Goal: Register for event/course

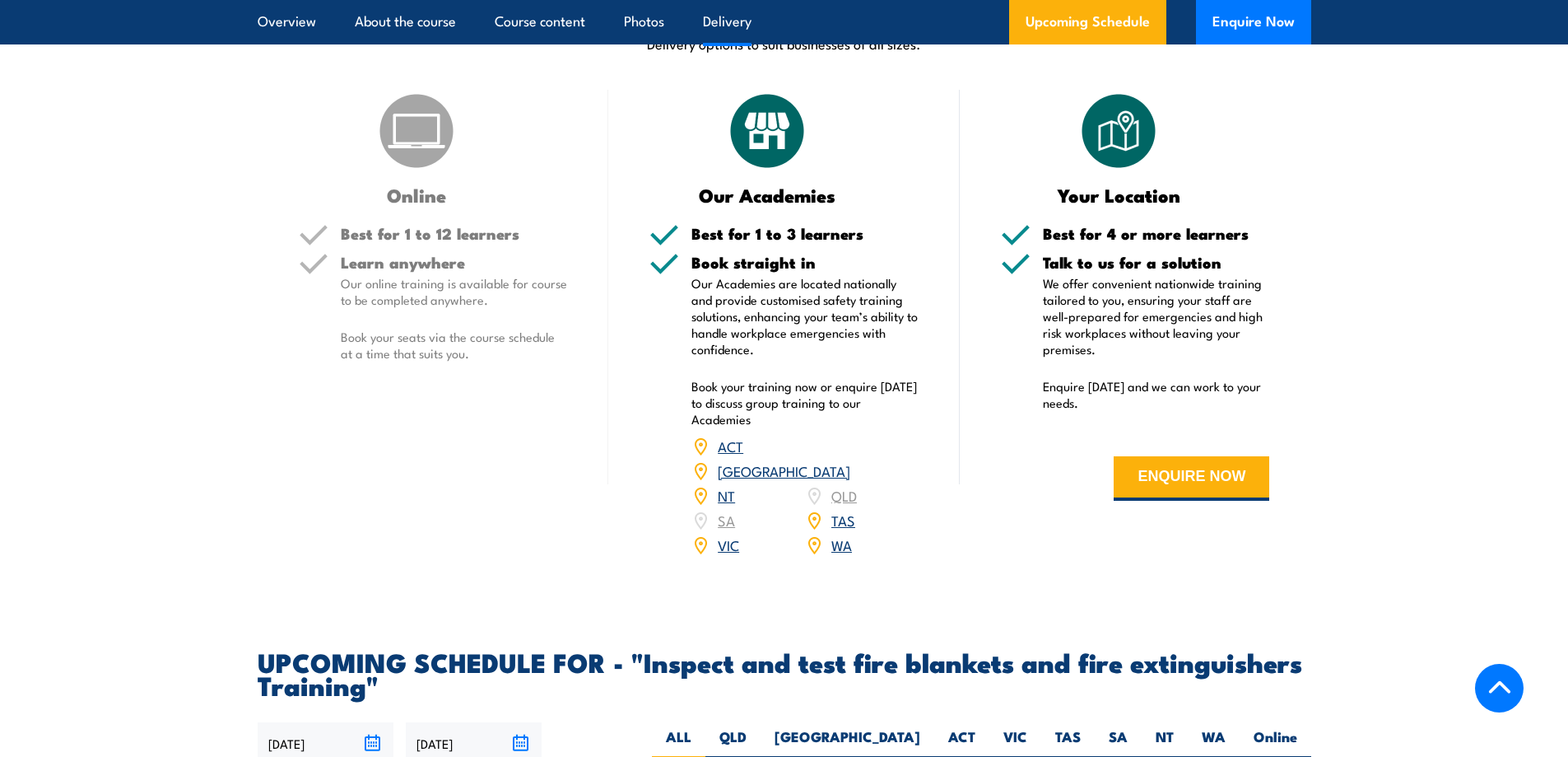
scroll to position [2388, 0]
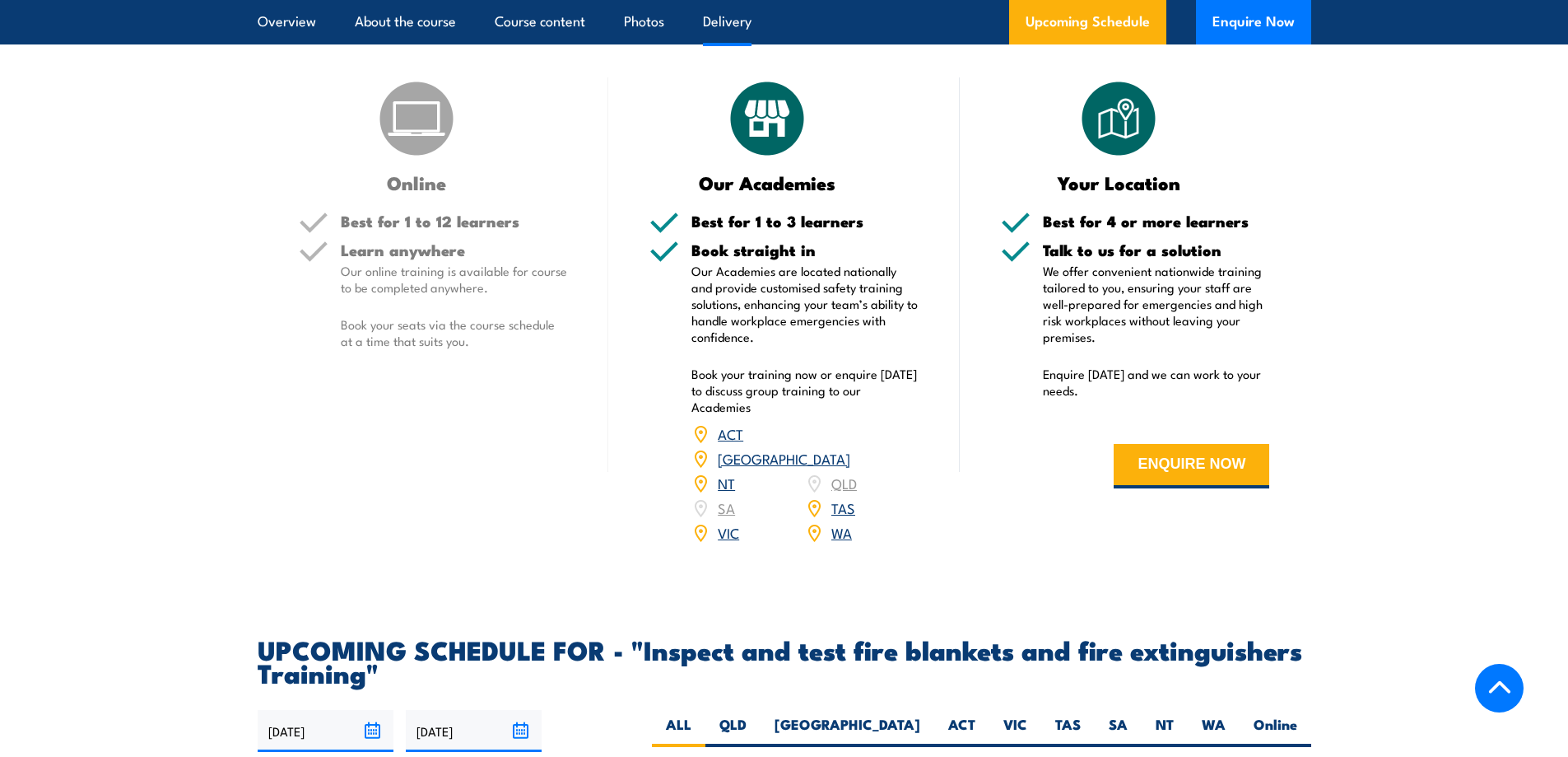
click at [732, 540] on div "ACT NSW NT QLD SA TAS VIC WA" at bounding box center [805, 483] width 227 height 123
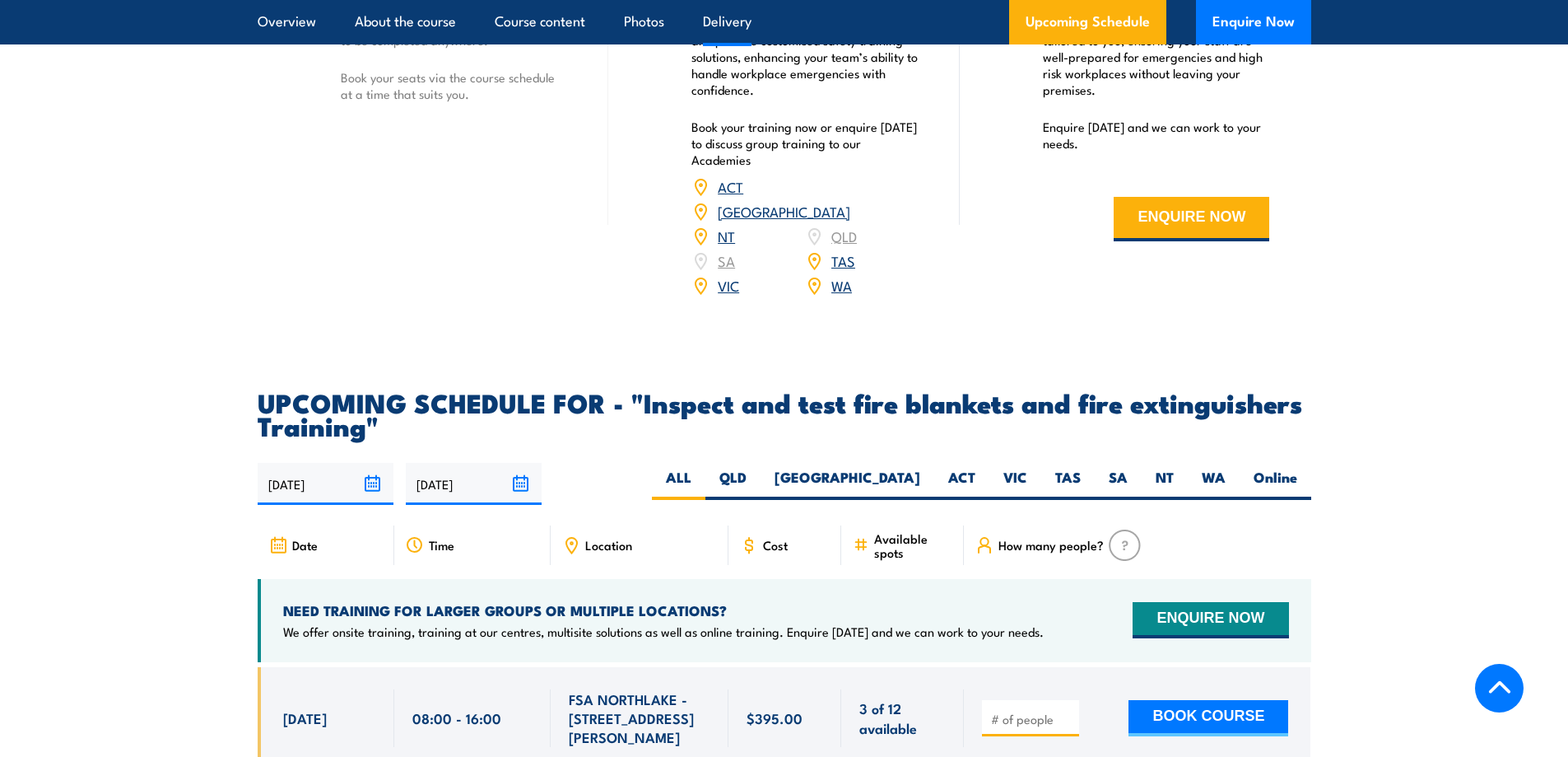
scroll to position [2717, 0]
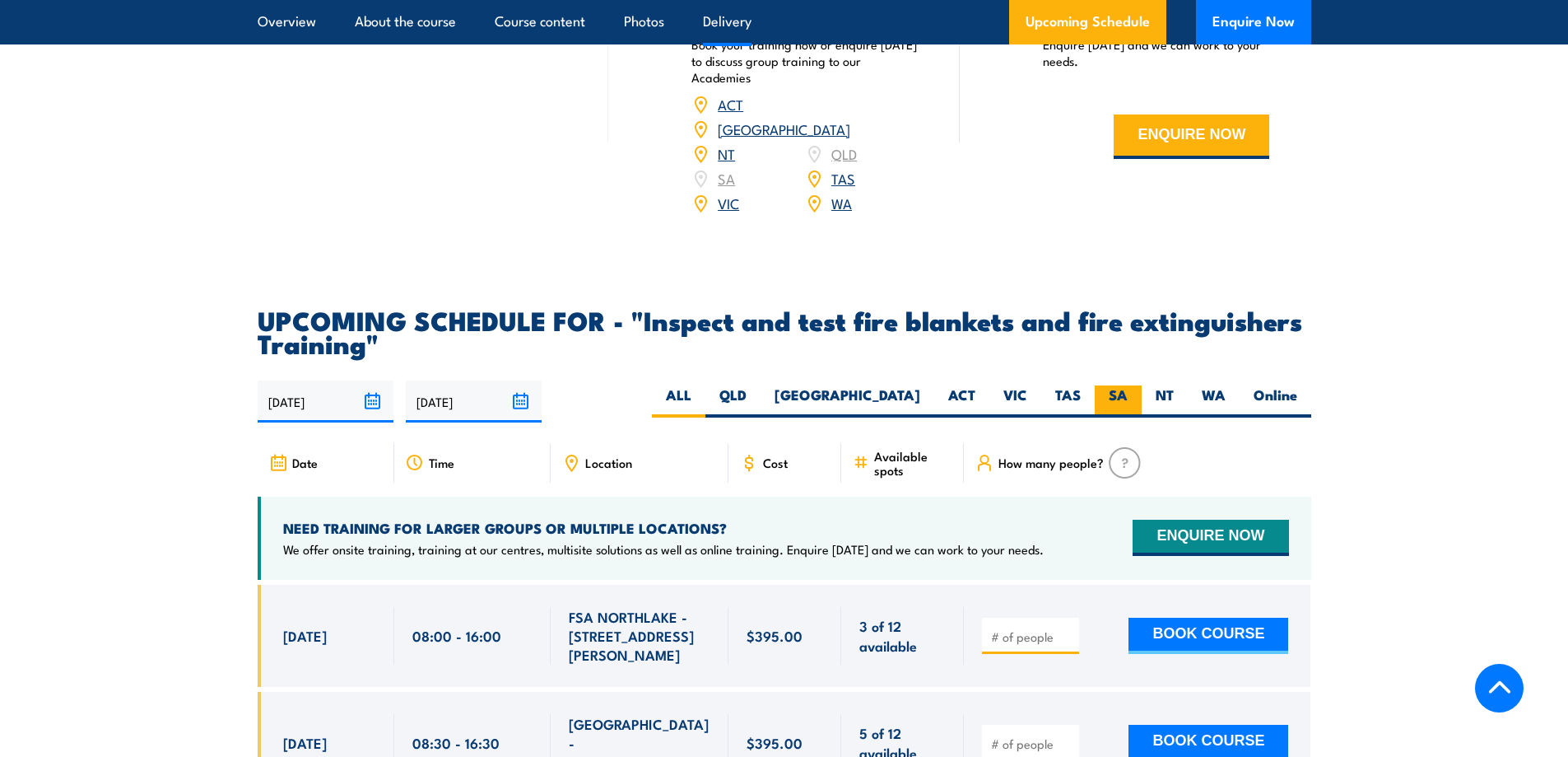
click at [1123, 417] on label "SA" at bounding box center [1118, 401] width 47 height 32
click at [1128, 396] on input "SA" at bounding box center [1133, 390] width 11 height 11
radio input "true"
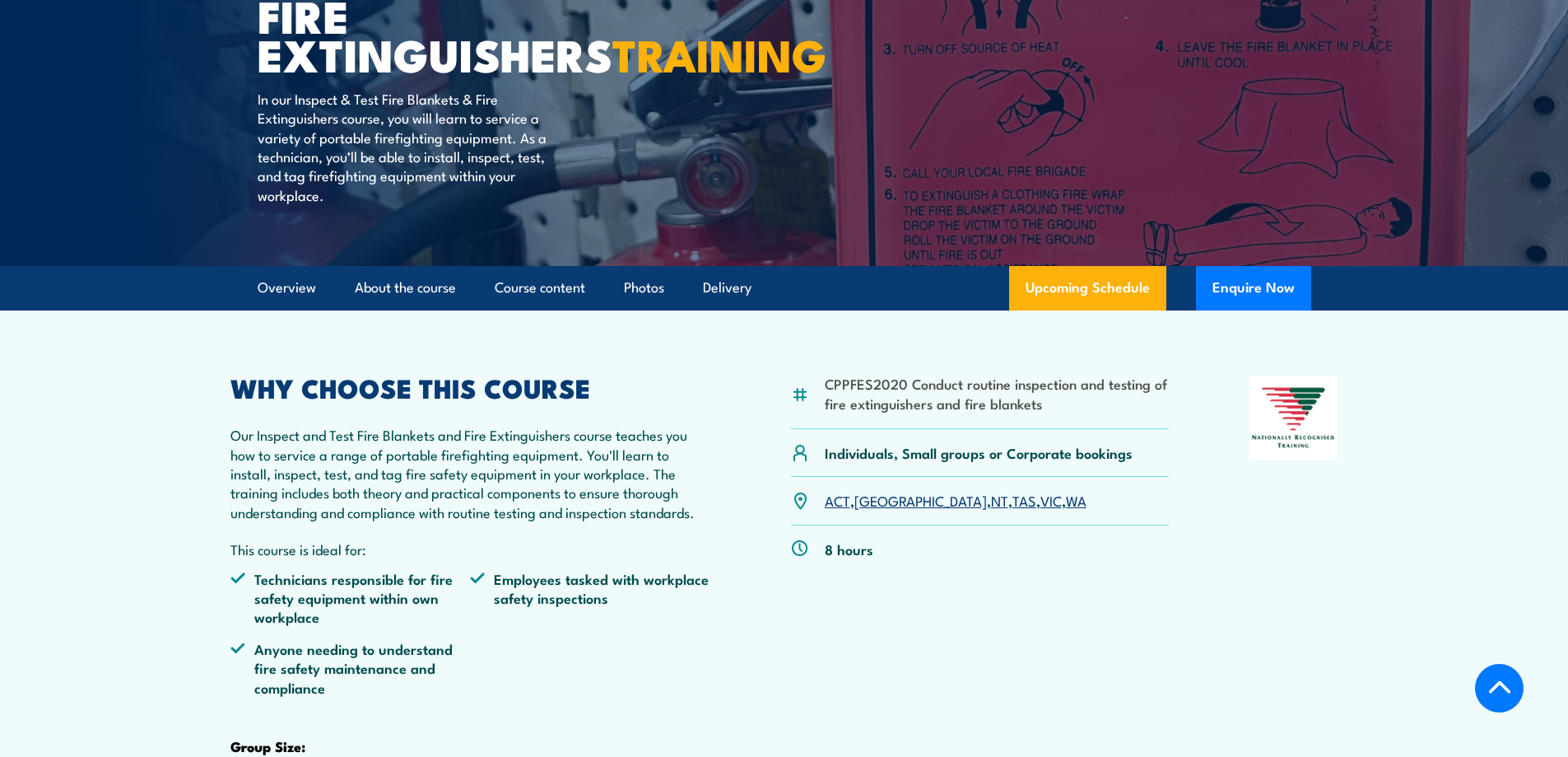
scroll to position [258, 0]
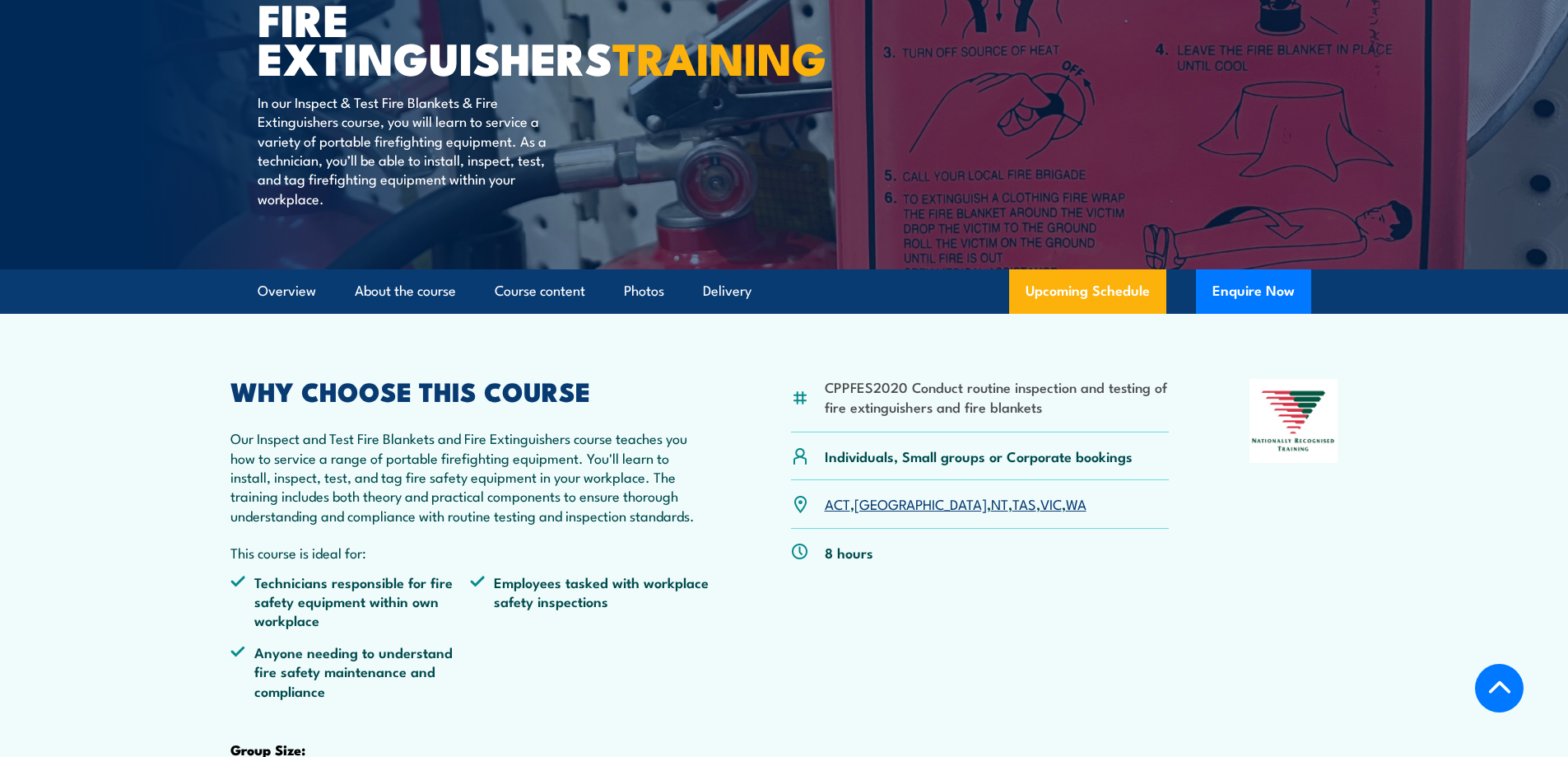
click at [821, 432] on div "CPPFES2020 Conduct routine inspection and testing of fire extinguishers and fir…" at bounding box center [979, 405] width 378 height 54
drag, startPoint x: 825, startPoint y: 429, endPoint x: 905, endPoint y: 423, distance: 80.2
click at [905, 416] on li "CPPFES2020 Conduct routine inspection and testing of fire extinguishers and fir…" at bounding box center [997, 396] width 345 height 39
copy li "CPPFES2020"
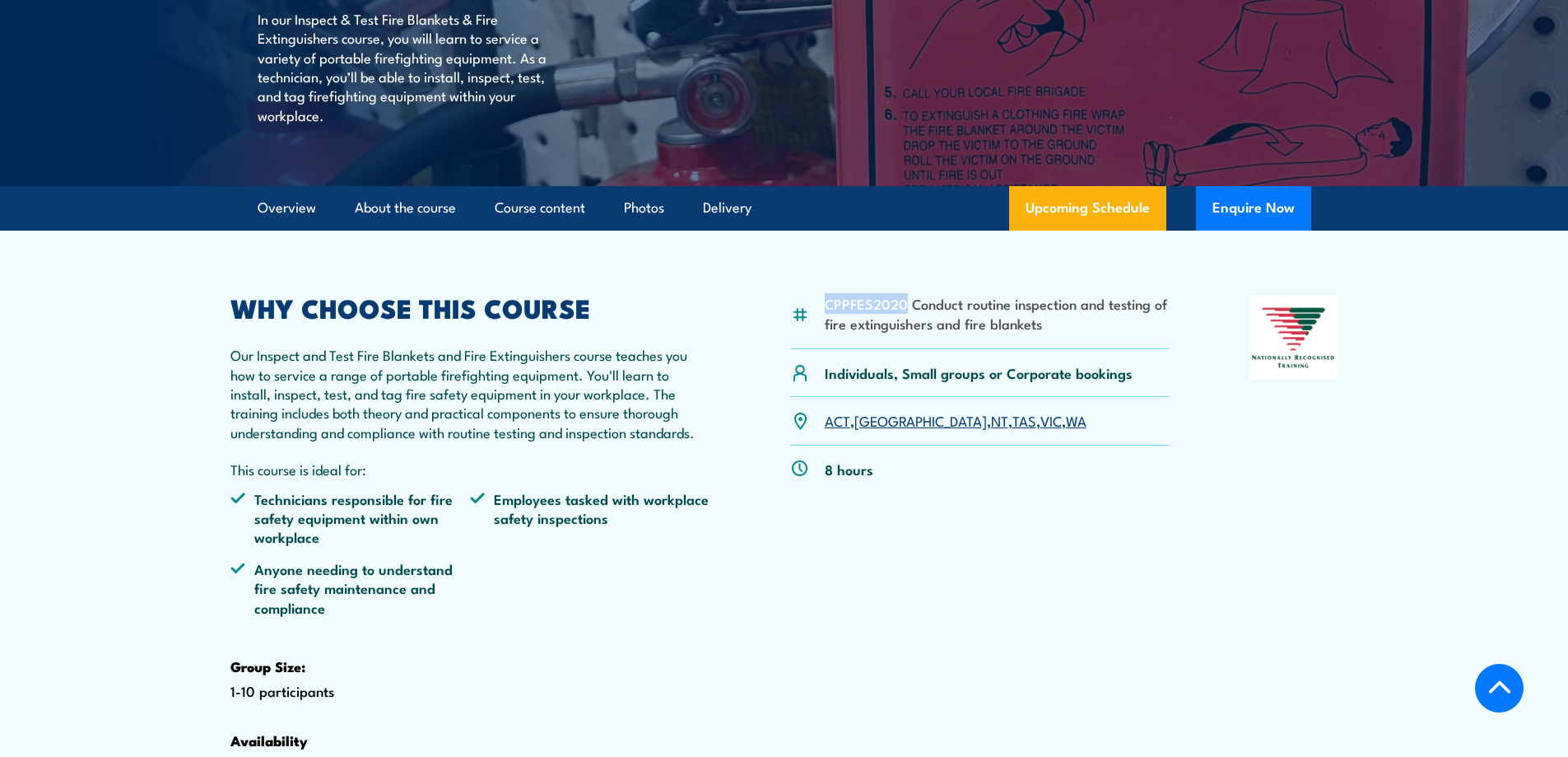
scroll to position [341, 0]
click at [825, 334] on li "CPPFES2020 Conduct routine inspection and testing of fire extinguishers and fir…" at bounding box center [997, 314] width 345 height 39
drag, startPoint x: 824, startPoint y: 340, endPoint x: 1045, endPoint y: 354, distance: 221.4
click at [1045, 334] on li "CPPFES2020 Conduct routine inspection and testing of fire extinguishers and fir…" at bounding box center [997, 314] width 345 height 39
copy li "CPPFES2020 Conduct routine inspection and testing of fire extinguishers and fir…"
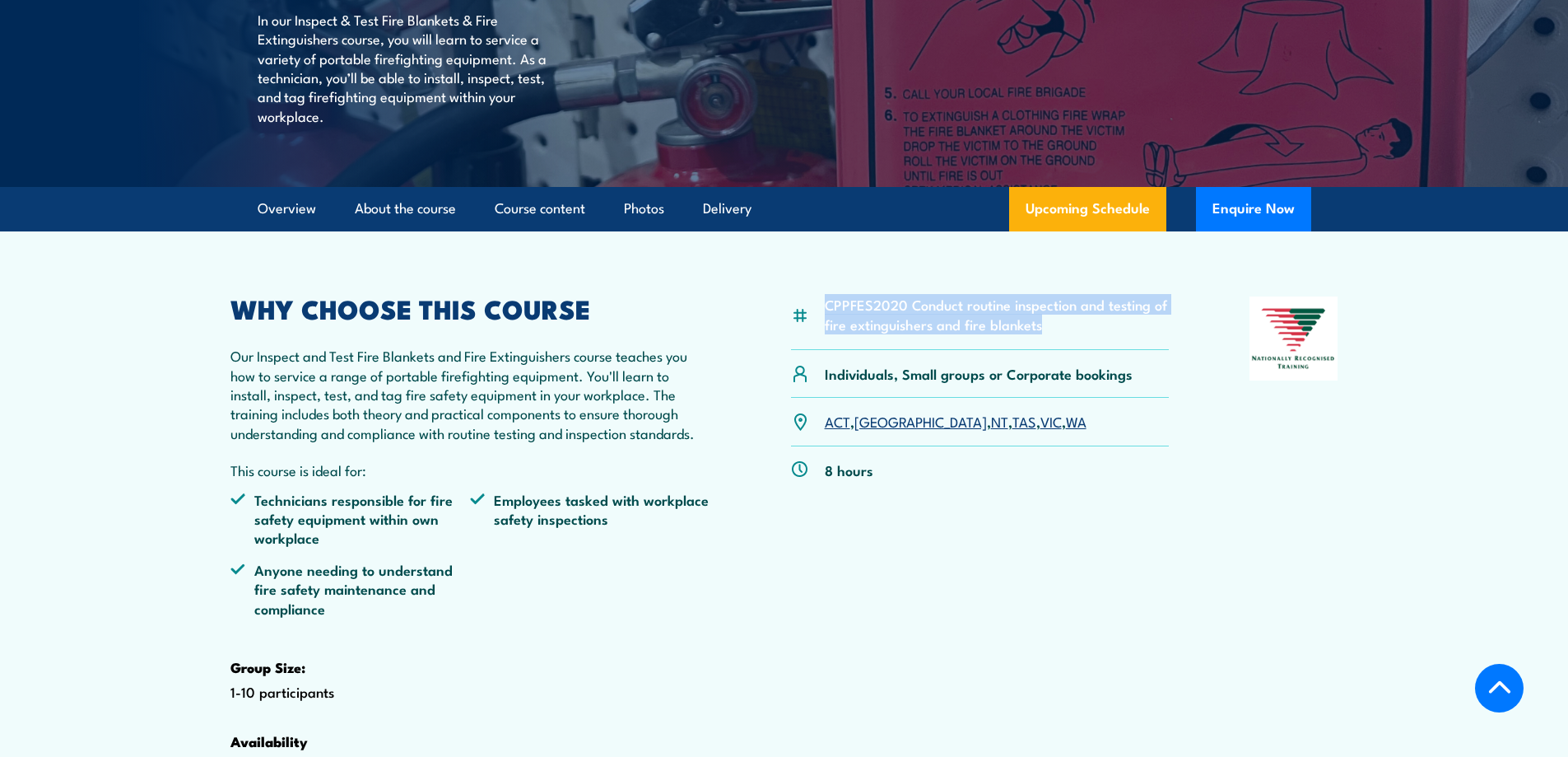
click at [995, 334] on li "CPPFES2020 Conduct routine inspection and testing of fire extinguishers and fir…" at bounding box center [997, 314] width 345 height 39
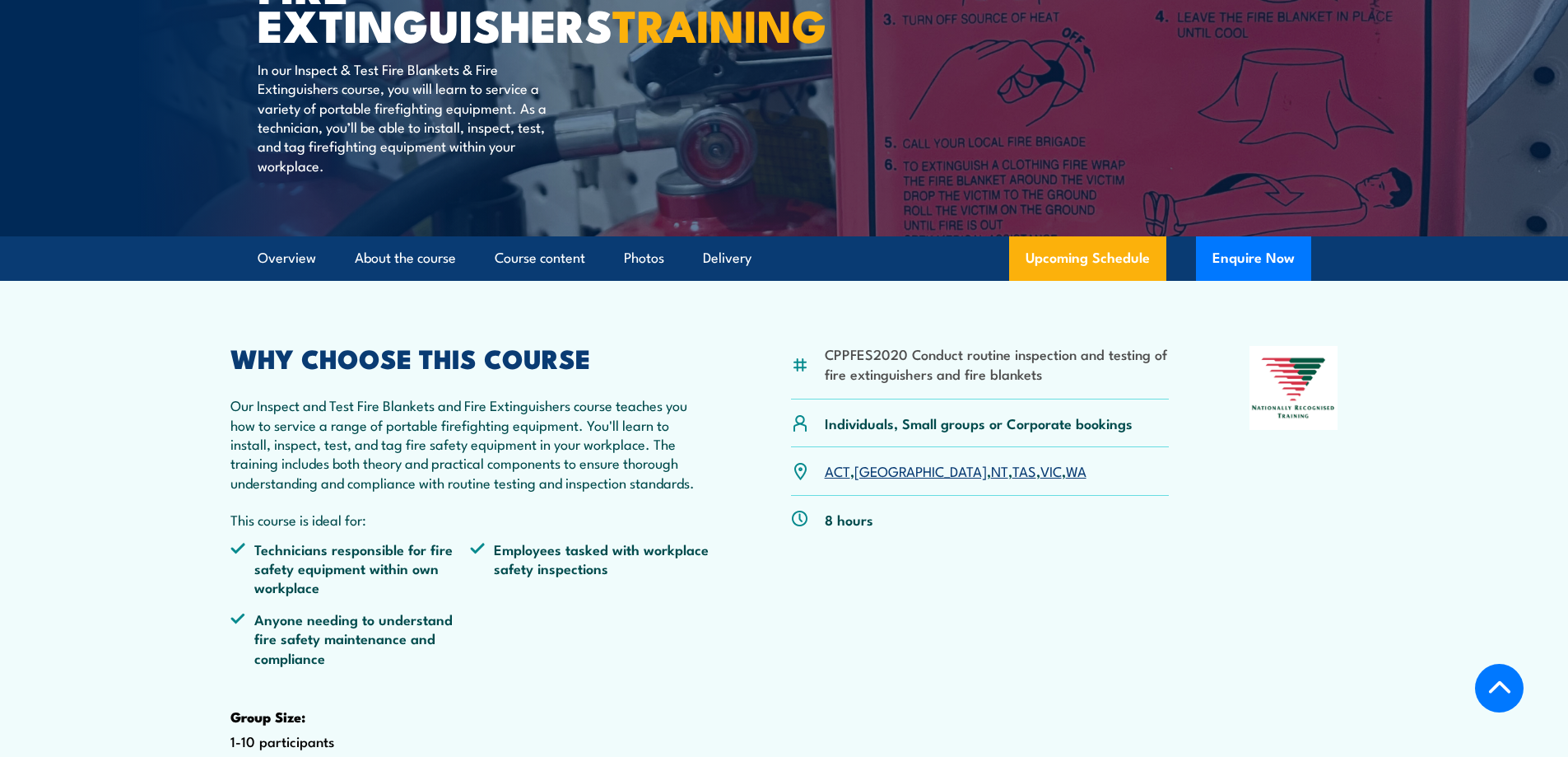
scroll to position [330, 0]
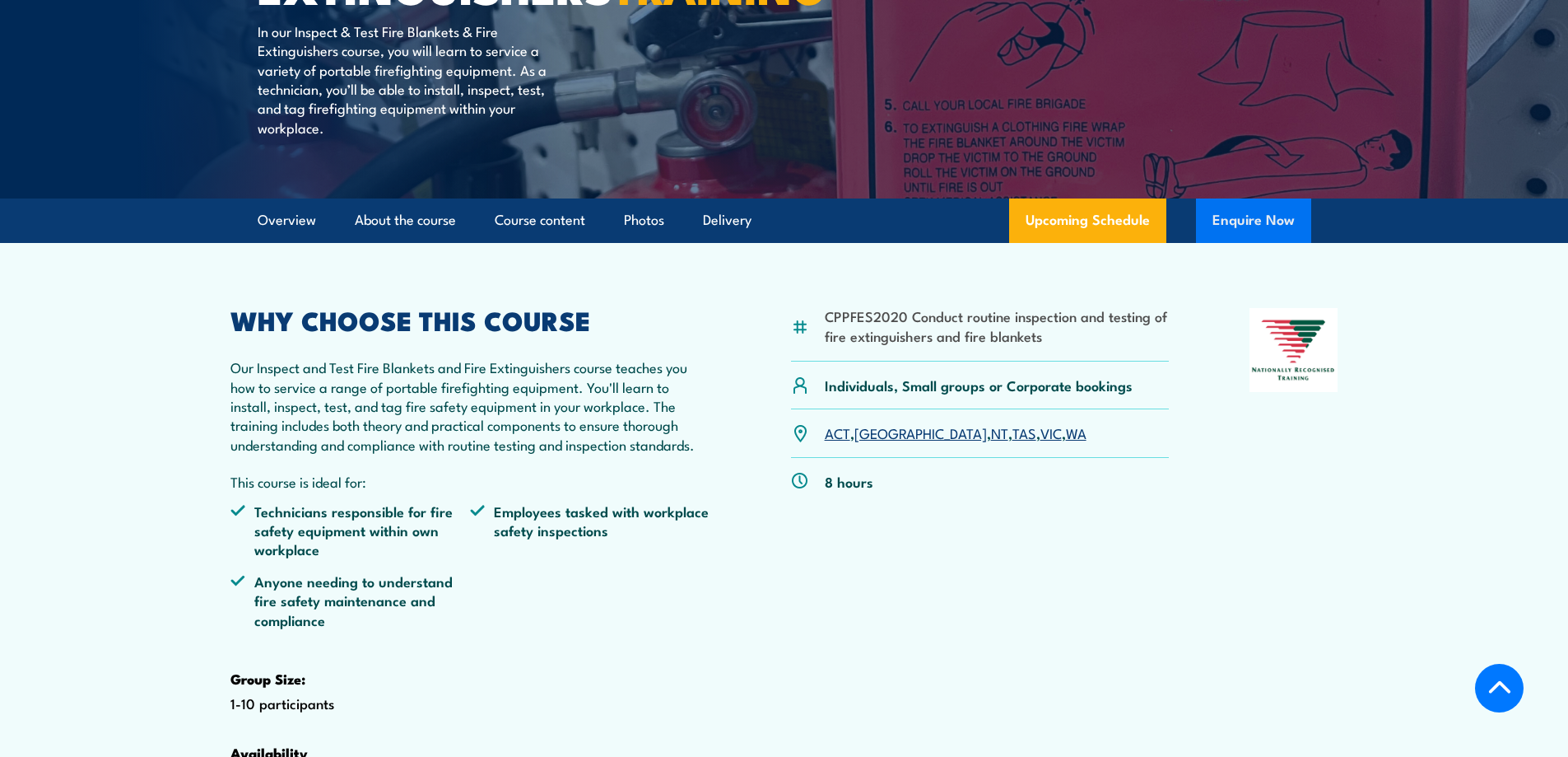
click at [1249, 243] on button "Enquire Now" at bounding box center [1253, 221] width 115 height 45
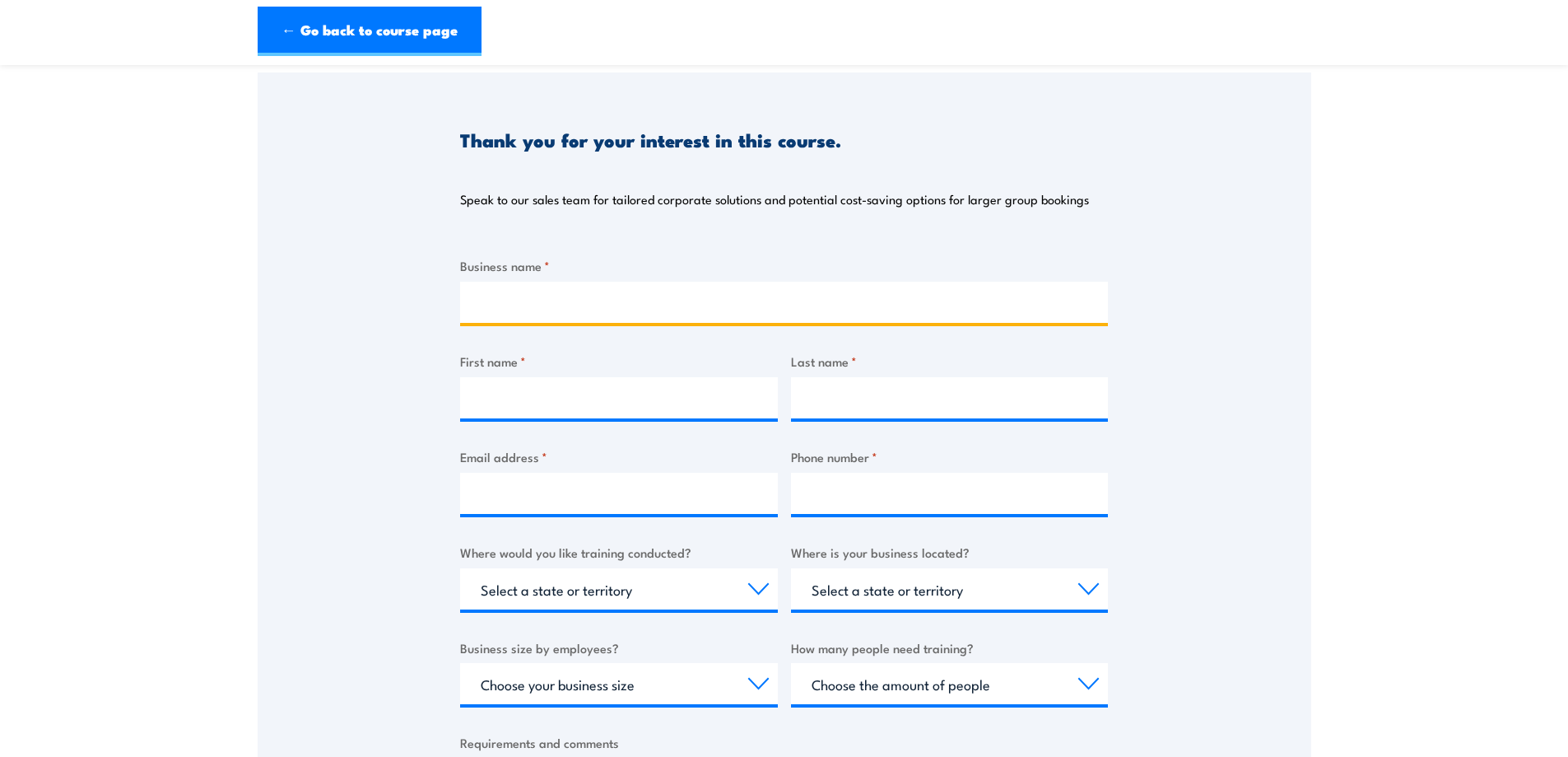
click at [551, 308] on input "Business name *" at bounding box center [784, 302] width 647 height 41
type input "Brett"
click at [483, 422] on div "Business name * Brett First name * Last name * Email address * Phone number * W…" at bounding box center [784, 566] width 647 height 620
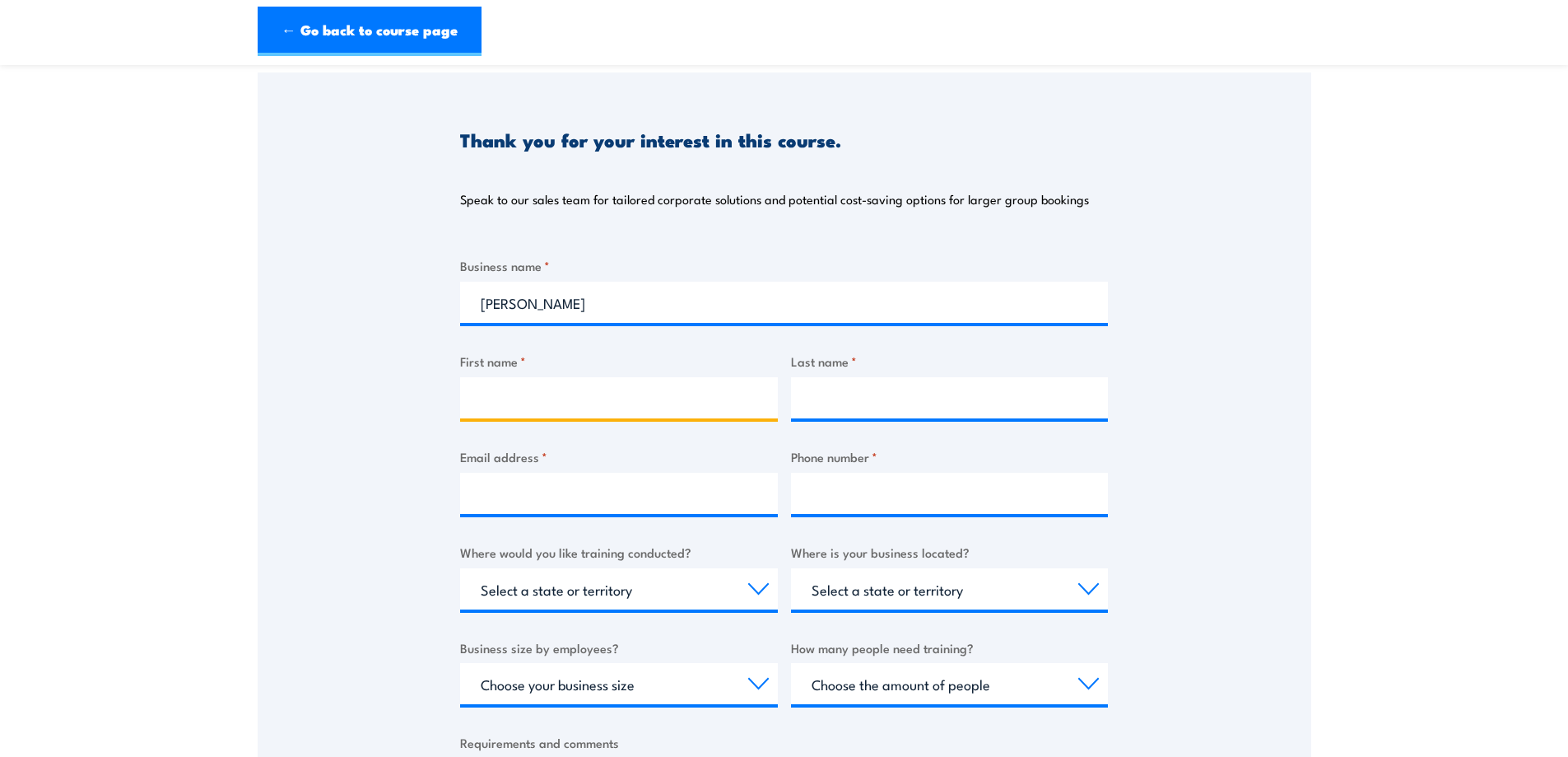
click at [494, 415] on input "First name *" at bounding box center [619, 398] width 318 height 41
type input "Brett"
type input "Morgan"
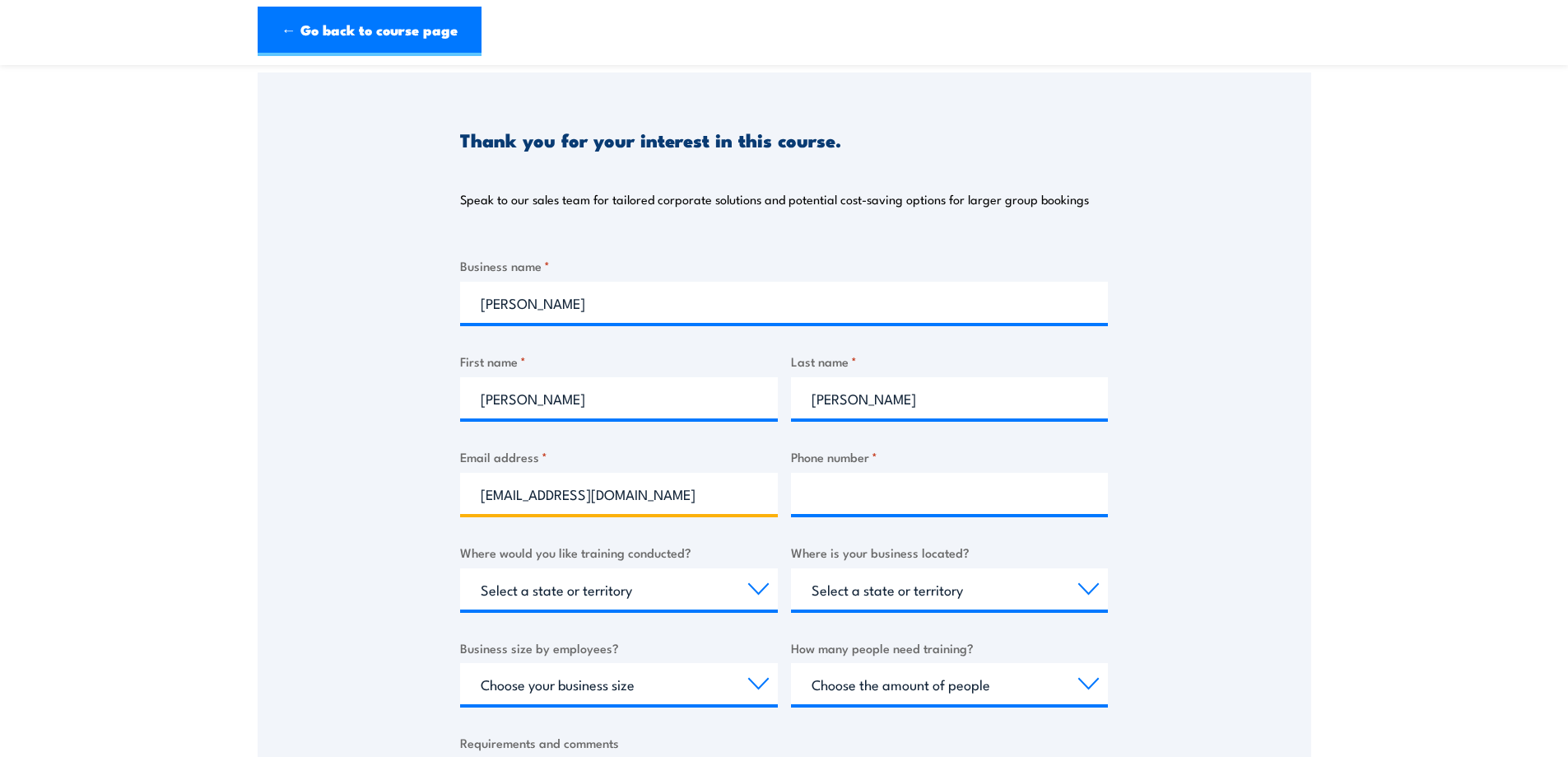
type input "brett01@gmail.com"
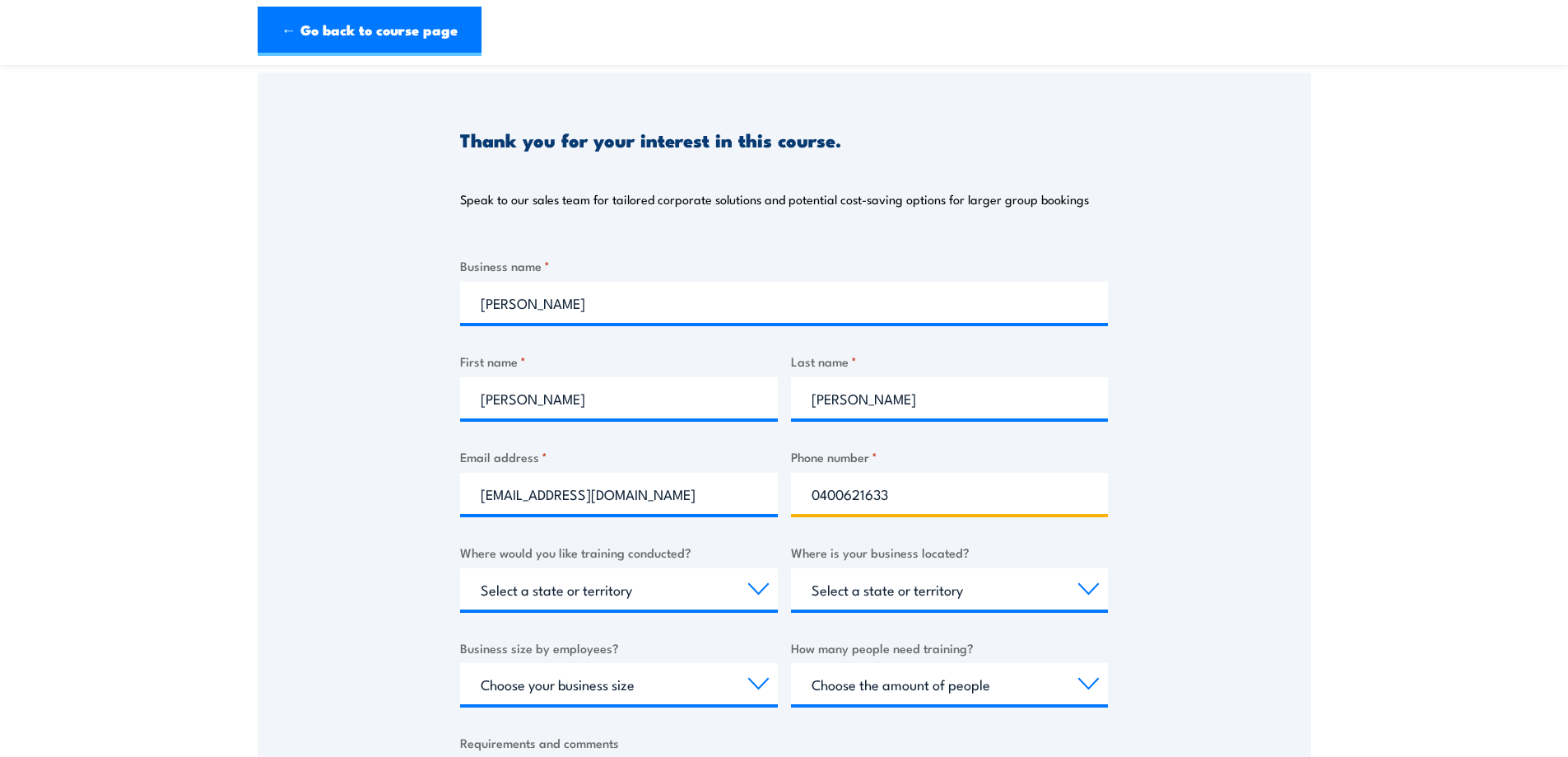
type input "0400621633"
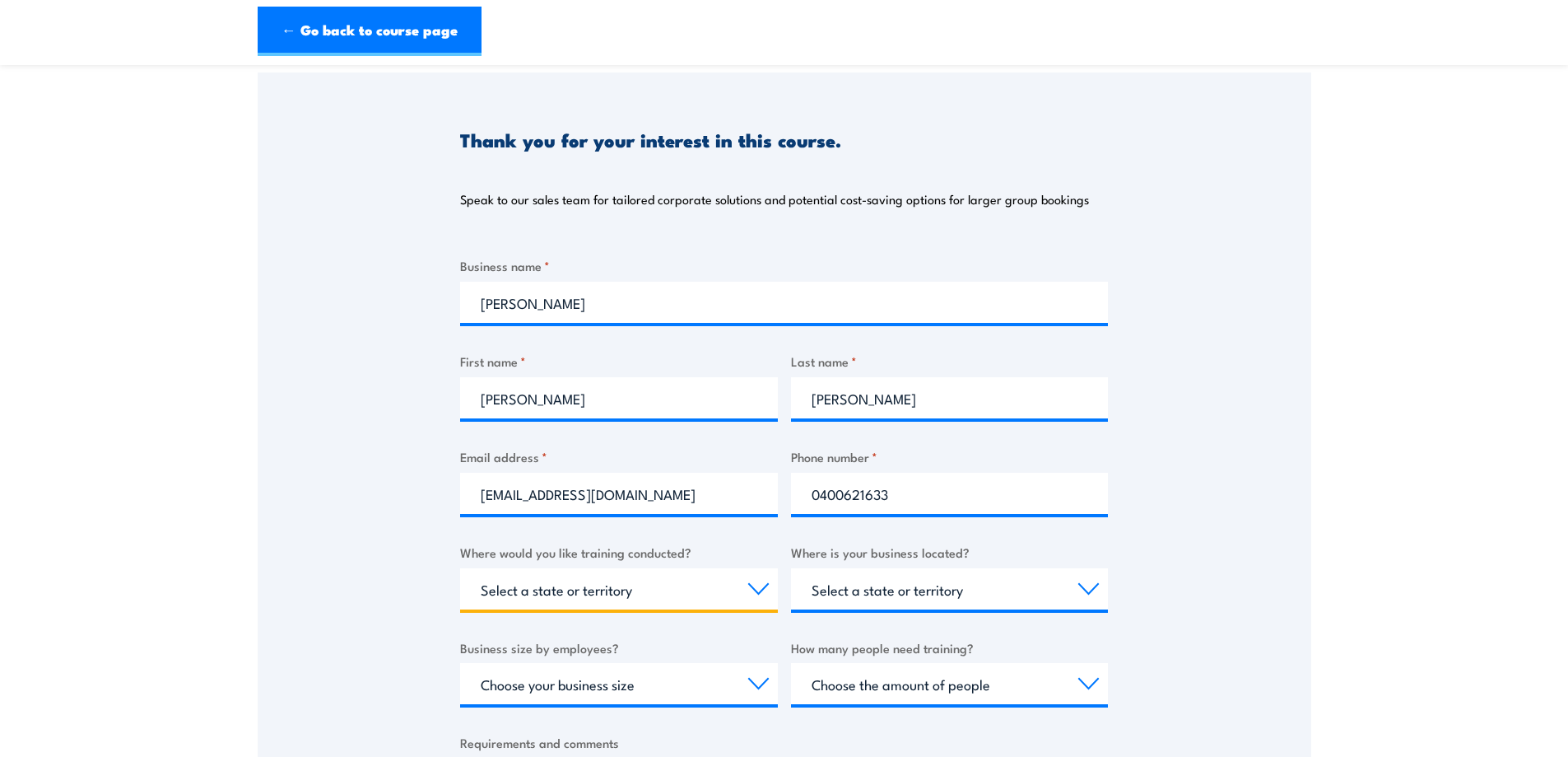
click at [581, 597] on select "Select a state or territory Nationally - multiple locations QLD NSW VIC SA ACT …" at bounding box center [619, 589] width 318 height 41
select select "SA"
click at [460, 568] on select "Select a state or territory Nationally - multiple locations QLD NSW VIC SA ACT …" at bounding box center [619, 589] width 318 height 41
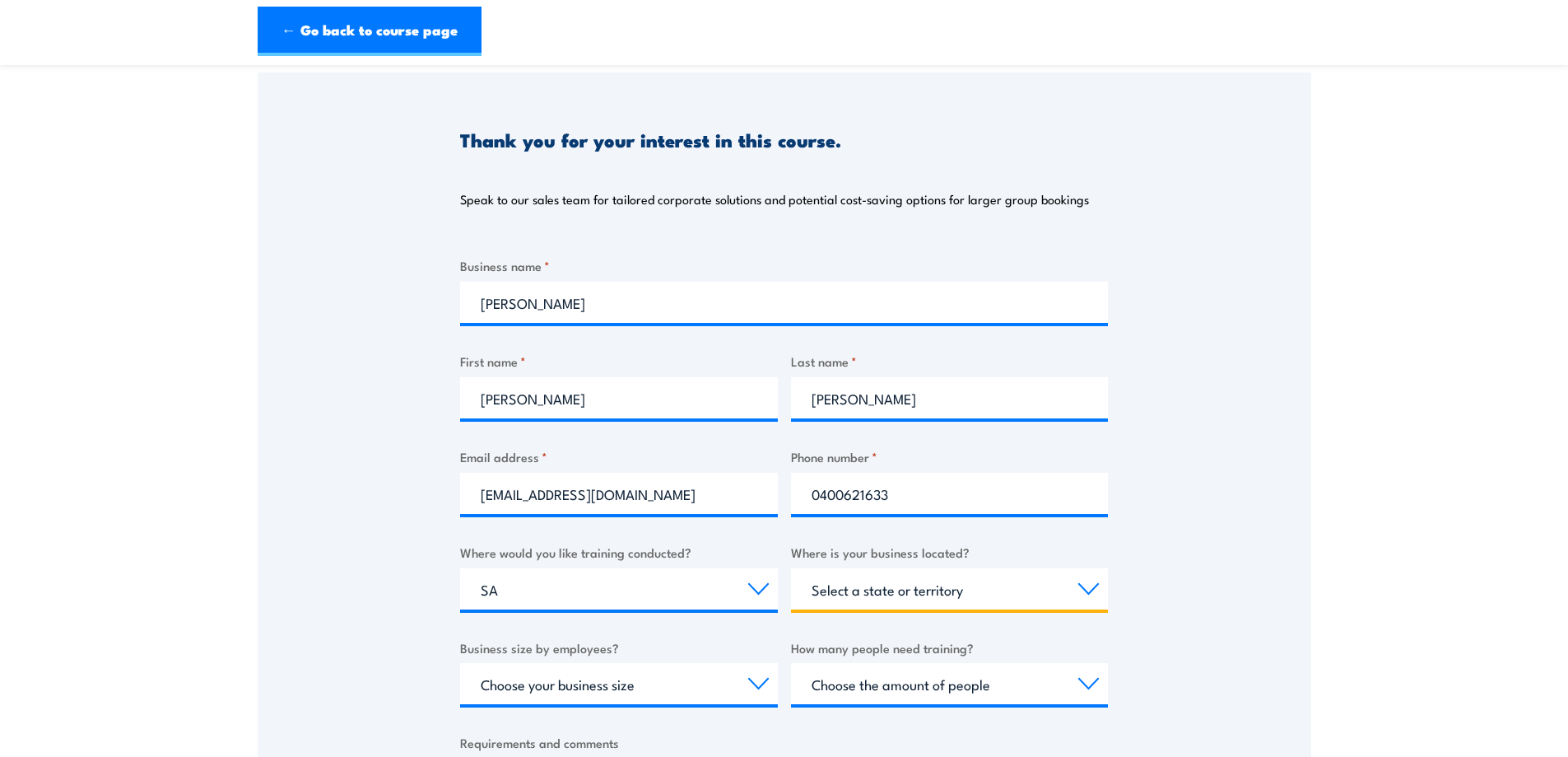
click at [916, 587] on select "Select a state or territory QLD NSW VIC SA ACT WA TAS NT" at bounding box center [950, 589] width 318 height 41
select select "SA"
click at [791, 568] on select "Select a state or territory QLD NSW VIC SA ACT WA TAS NT" at bounding box center [950, 589] width 318 height 41
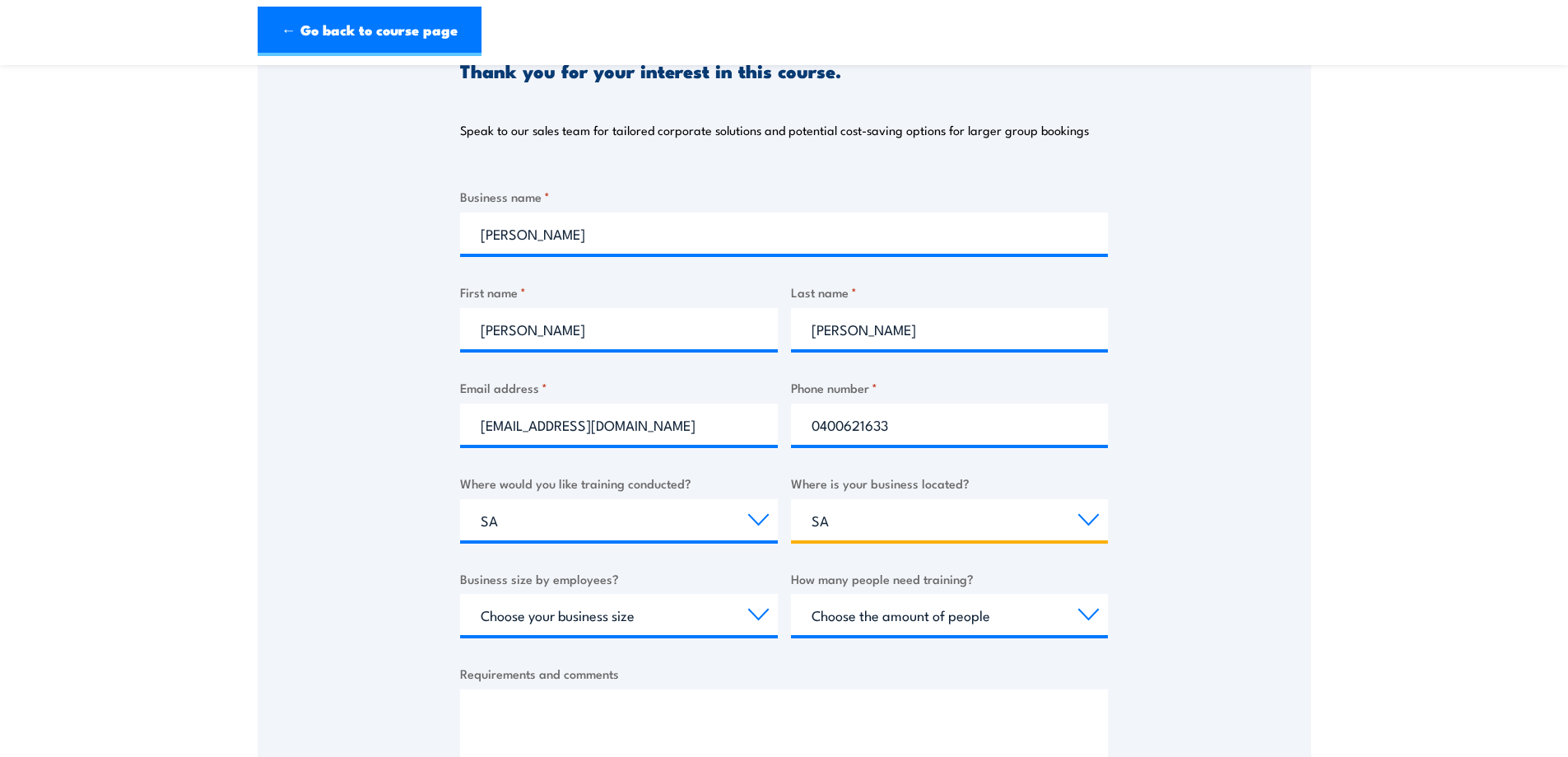
scroll to position [330, 0]
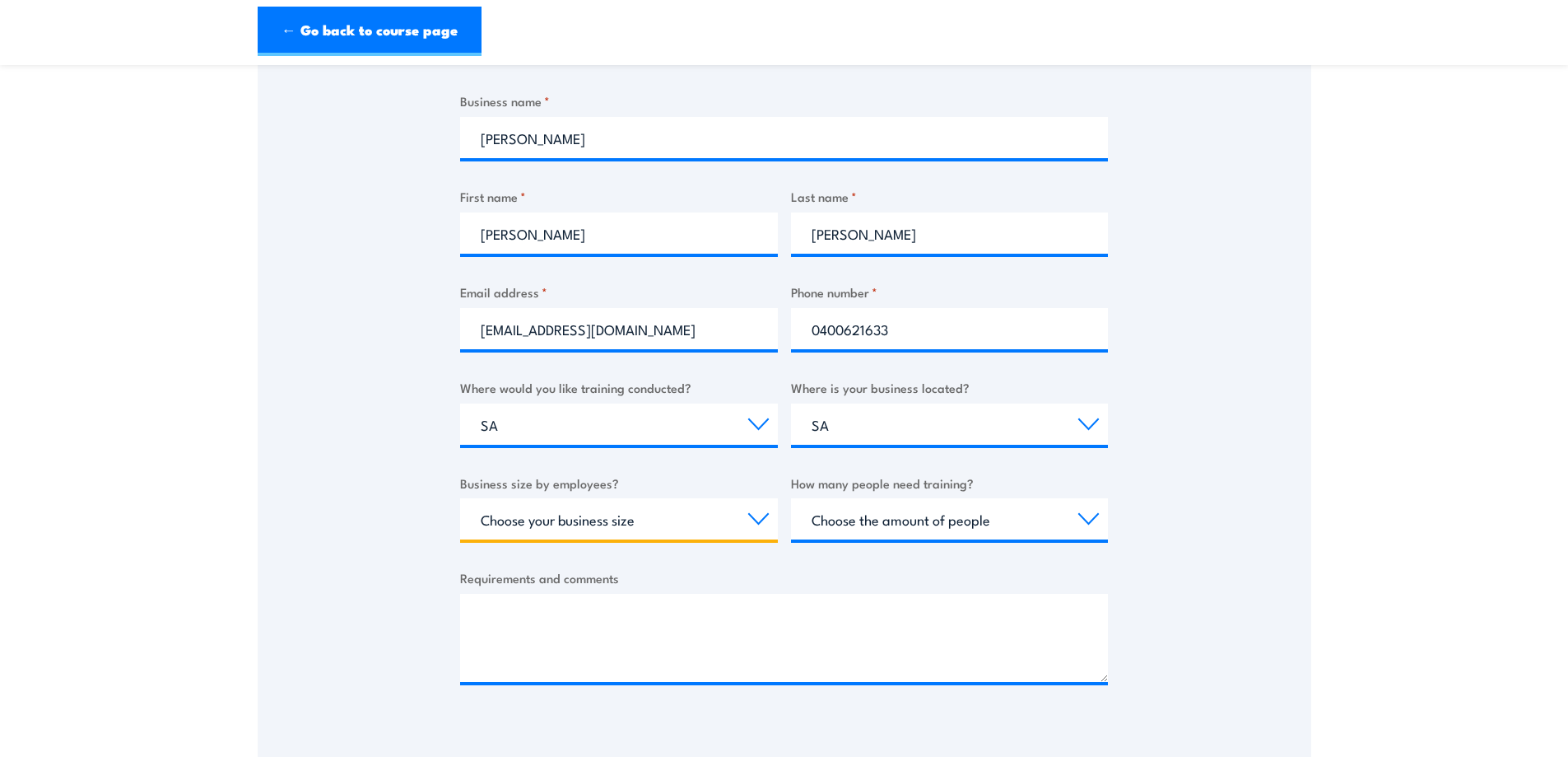
click at [571, 516] on select "Choose your business size 1 to 19 20 to 199 200+" at bounding box center [619, 518] width 318 height 41
select select "1 to 19"
click at [460, 498] on select "Choose your business size 1 to 19 20 to 199 200+" at bounding box center [619, 518] width 318 height 41
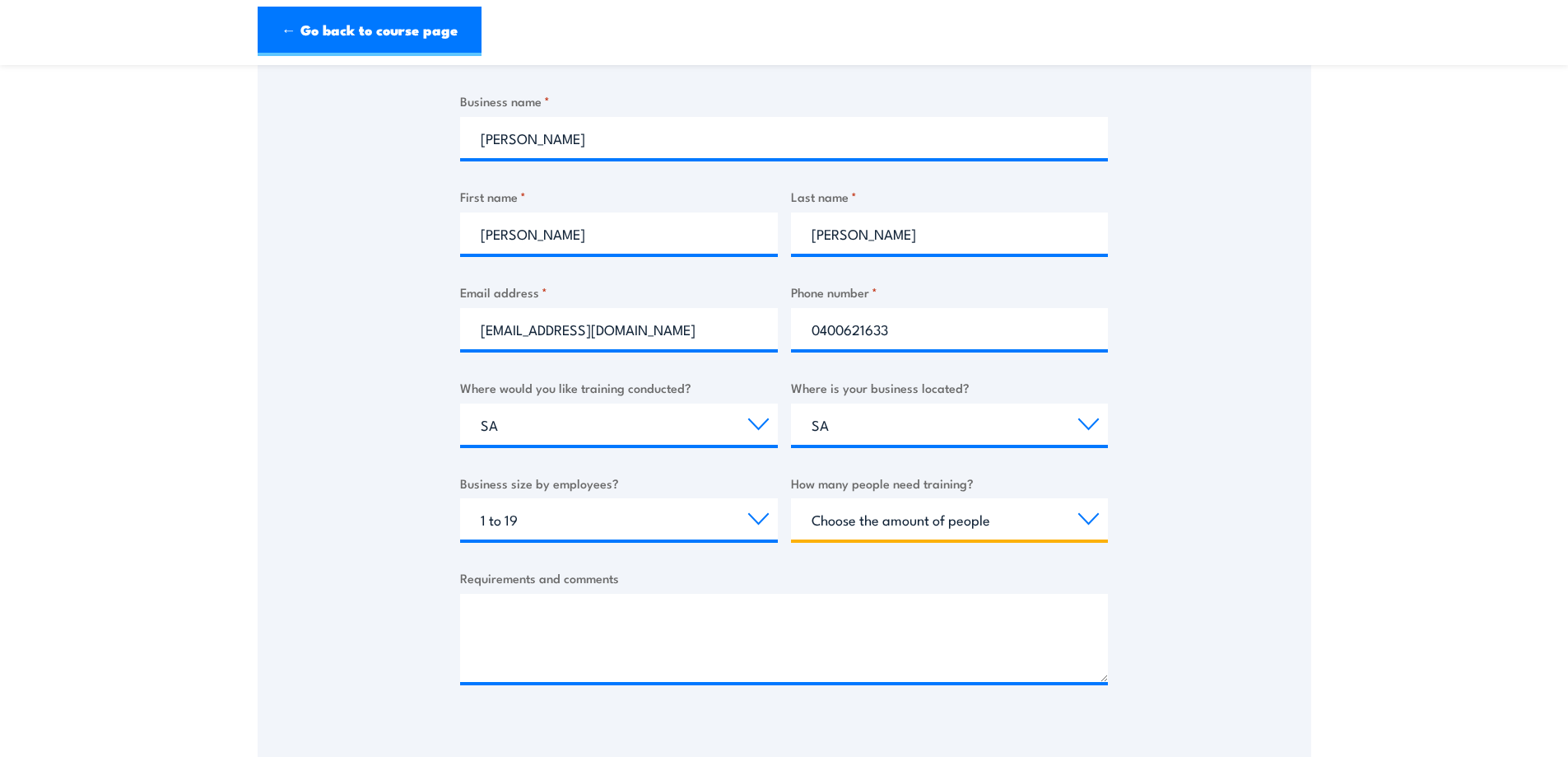
click at [826, 523] on select "Choose the amount of people 1 to 4 5 to 19 20+" at bounding box center [950, 518] width 318 height 41
click at [884, 515] on select "Choose the amount of people 1 to 4 5 to 19 20+" at bounding box center [950, 518] width 318 height 41
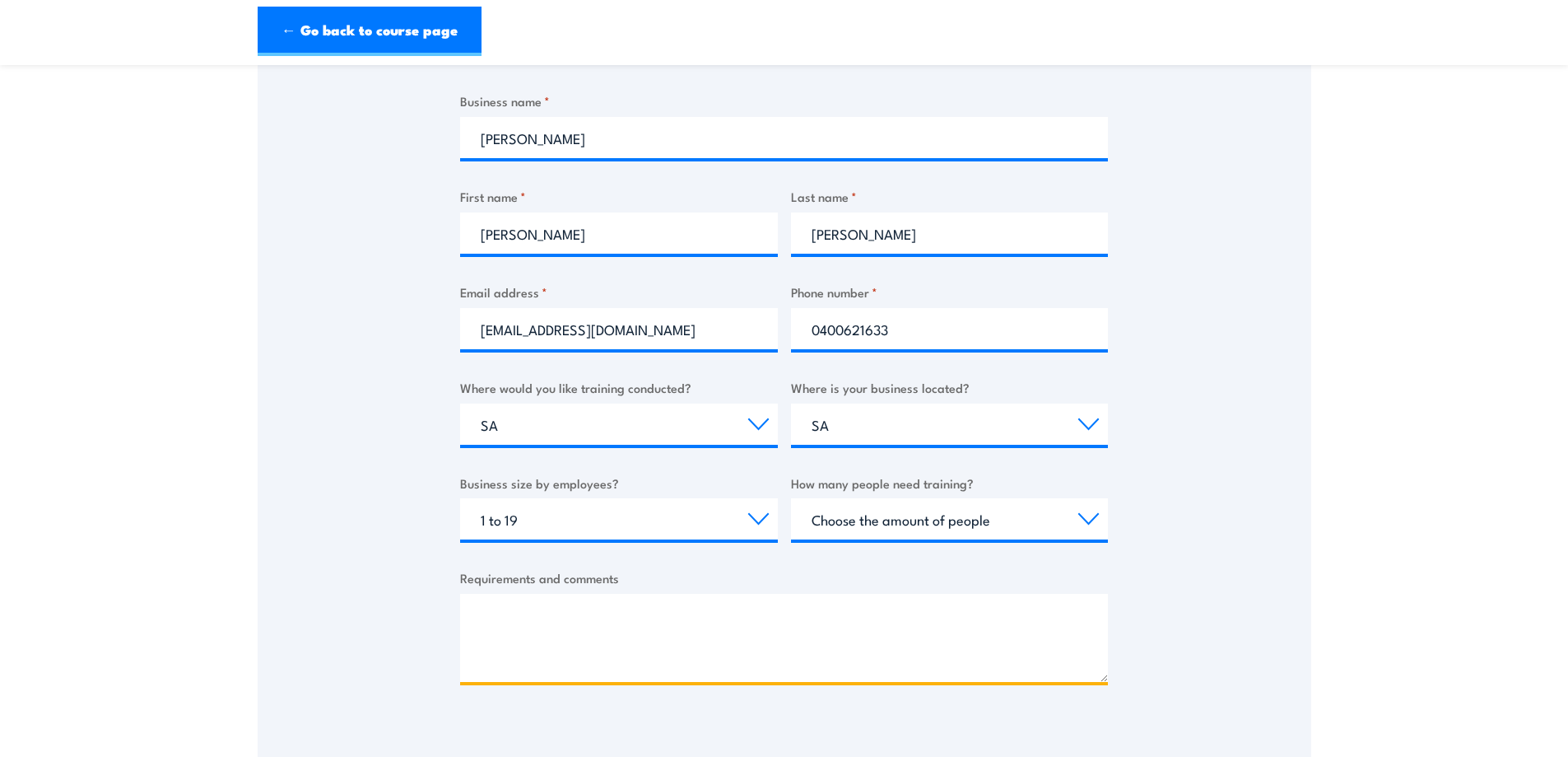
click at [574, 613] on textarea "Requirements and comments" at bounding box center [784, 638] width 647 height 88
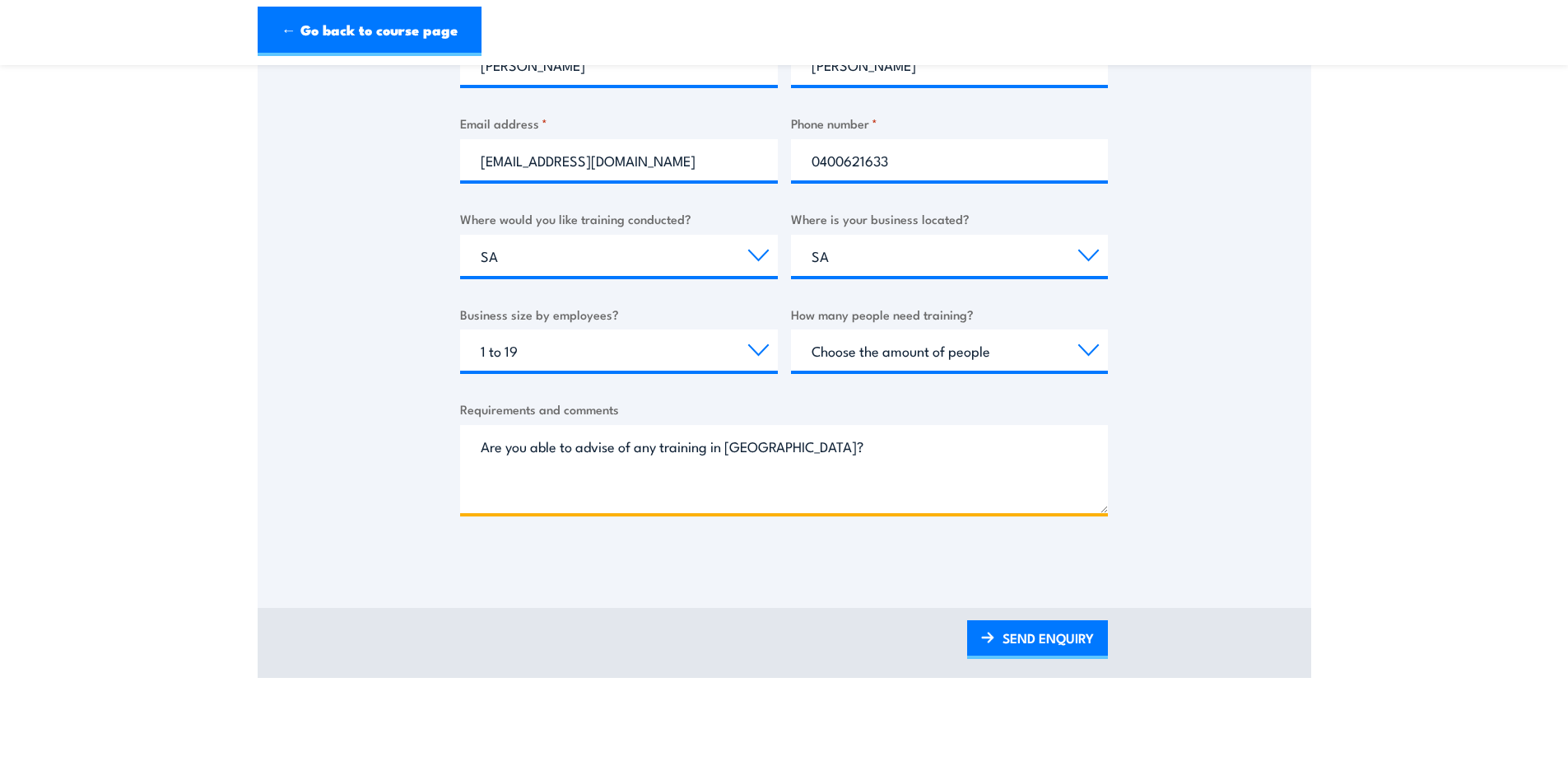
scroll to position [823, 0]
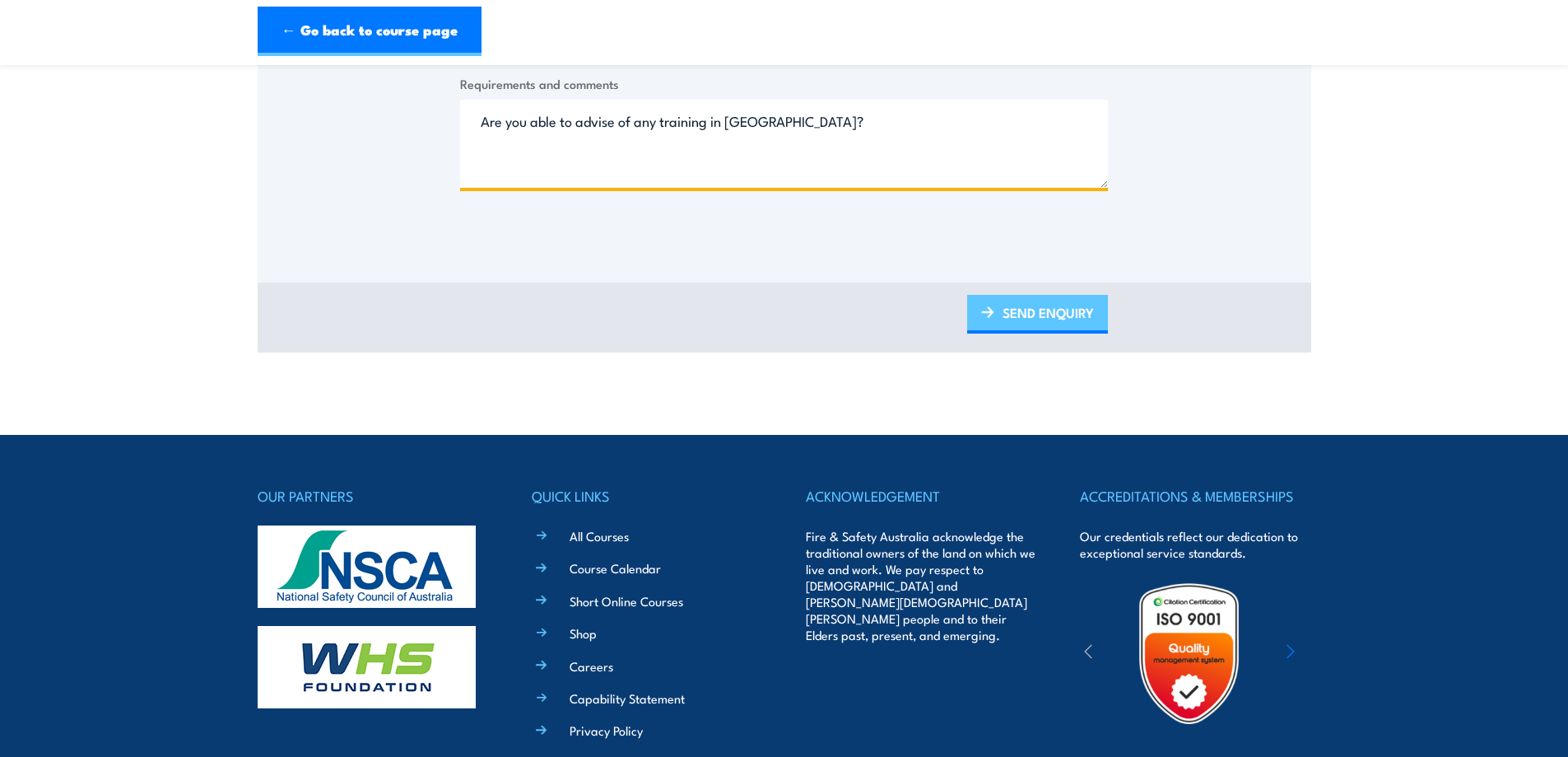
type textarea "Are you able to advise of any training in SA?"
click at [1041, 316] on link "SEND ENQUIRY" at bounding box center [1037, 314] width 141 height 39
click at [1064, 303] on link "SEND ENQUIRY" at bounding box center [1037, 314] width 141 height 39
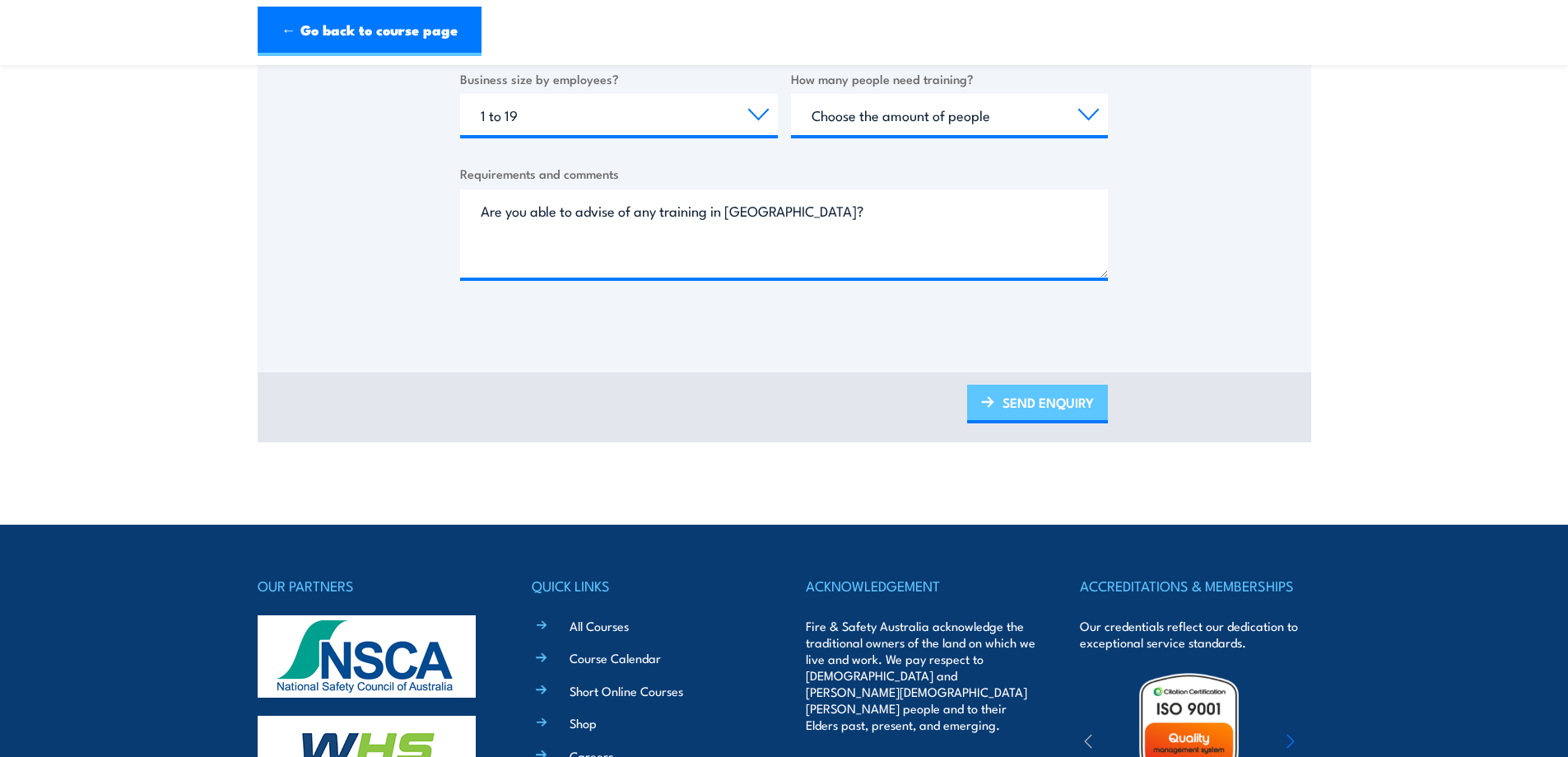
scroll to position [576, 0]
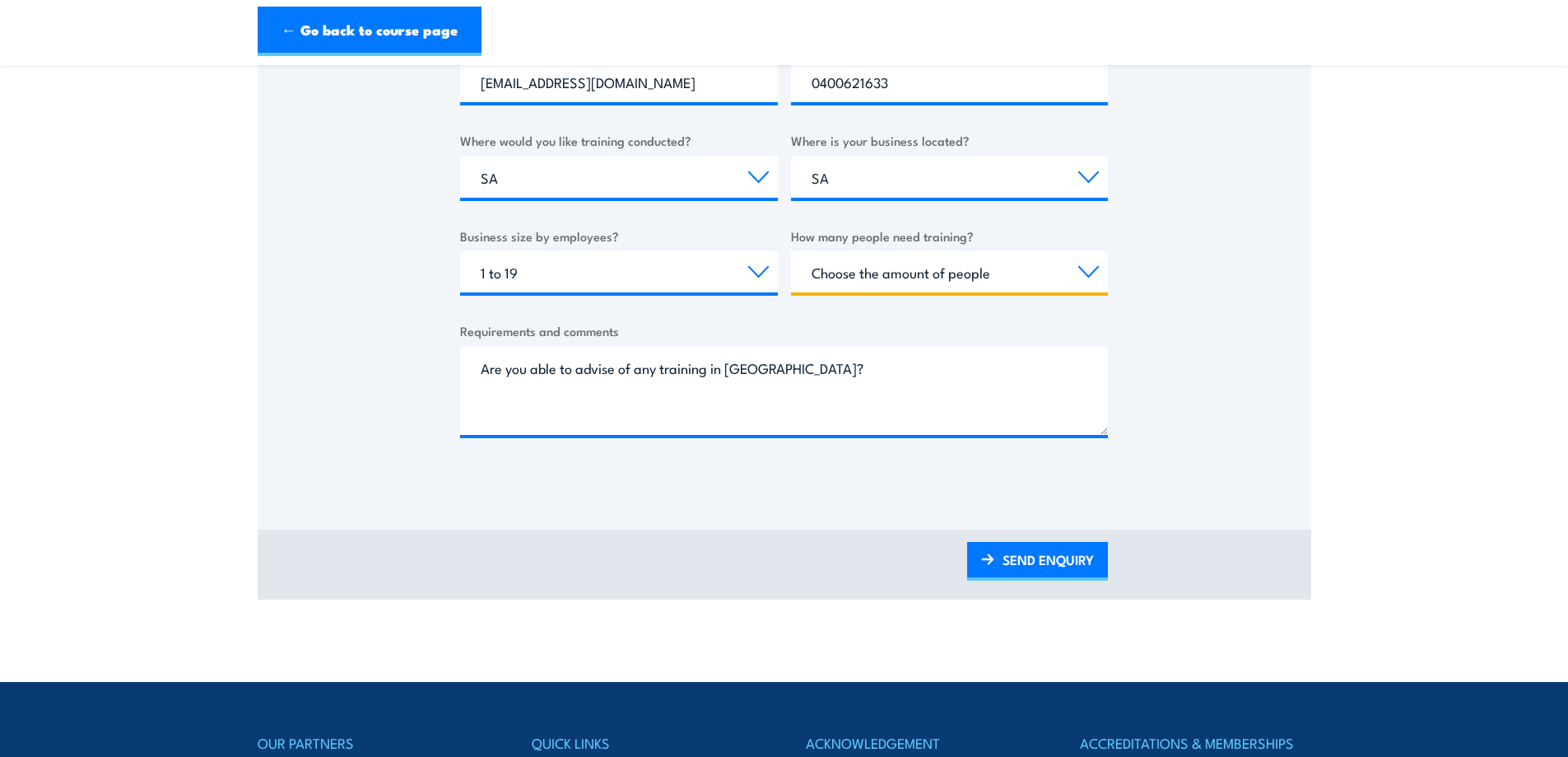
click at [989, 273] on select "Choose the amount of people 1 to 4 5 to 19 20+" at bounding box center [950, 272] width 318 height 41
select select "1 to 4"
click at [791, 251] on select "Choose the amount of people 1 to 4 5 to 19 20+" at bounding box center [950, 272] width 318 height 41
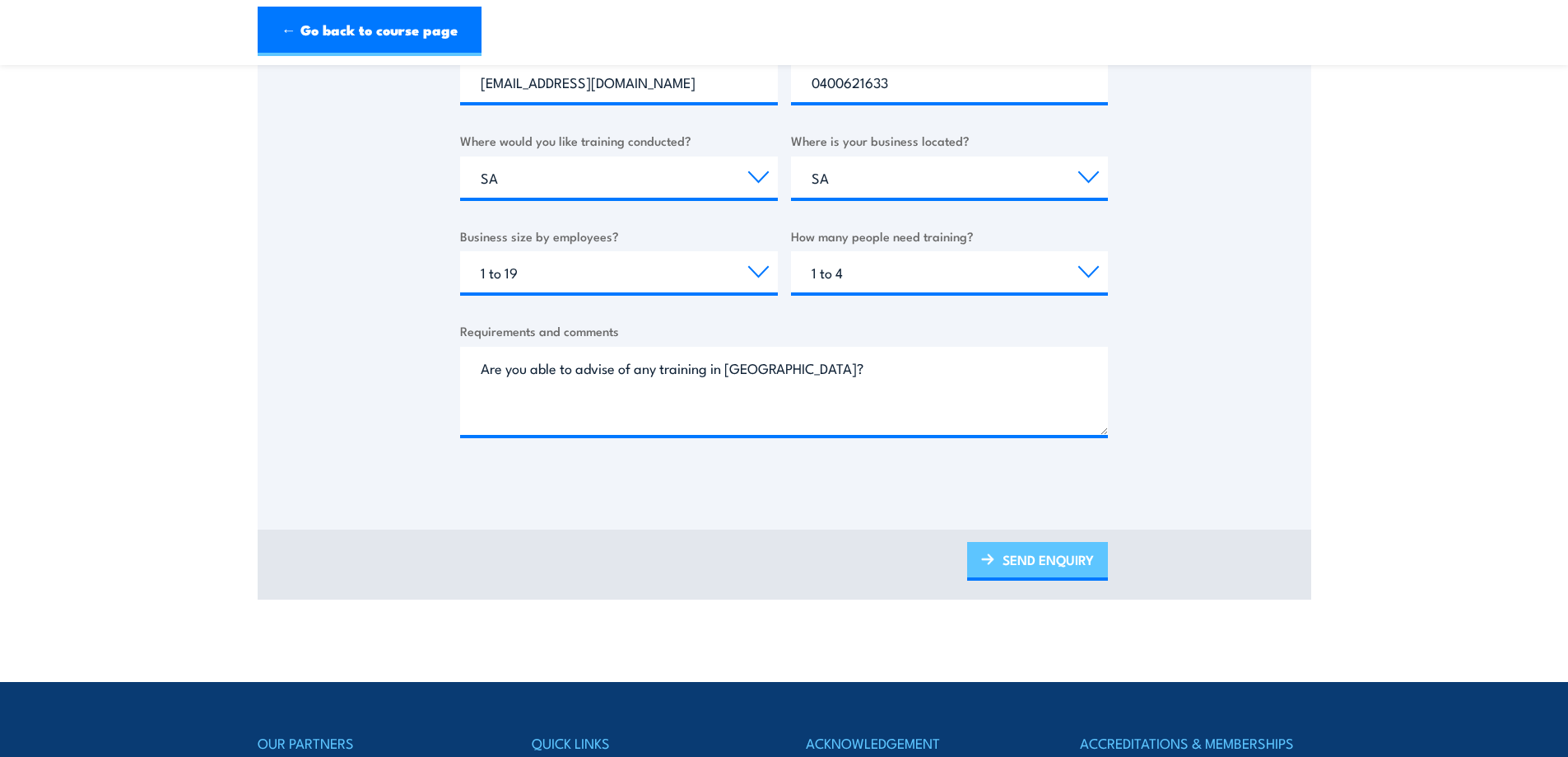
click at [1031, 551] on link "SEND ENQUIRY" at bounding box center [1037, 561] width 141 height 39
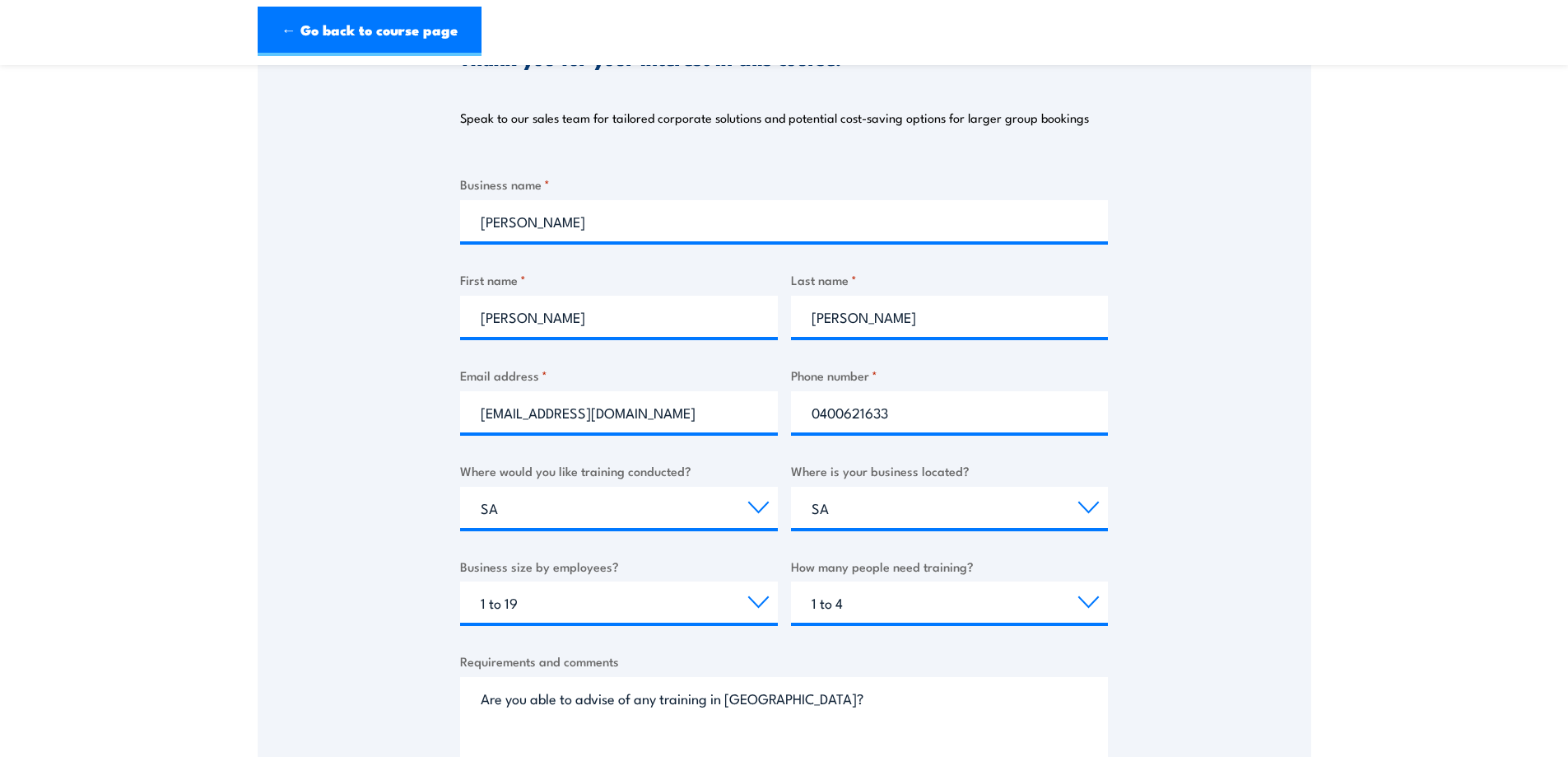
scroll to position [247, 0]
